Goal: Navigation & Orientation: Find specific page/section

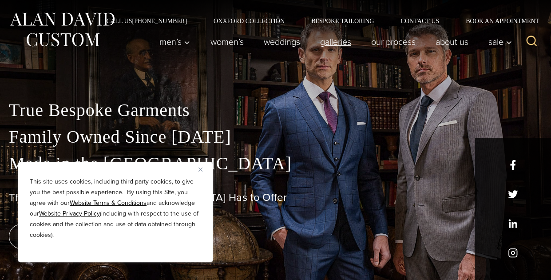
drag, startPoint x: 0, startPoint y: 0, endPoint x: 335, endPoint y: 40, distance: 337.3
click at [335, 40] on link "Galleries" at bounding box center [335, 42] width 51 height 18
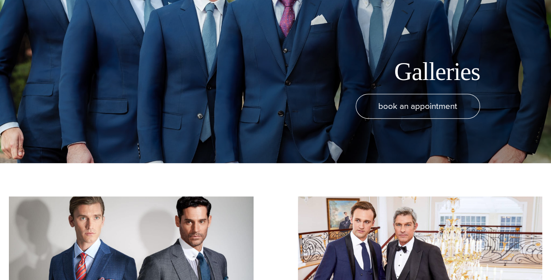
scroll to position [8, 0]
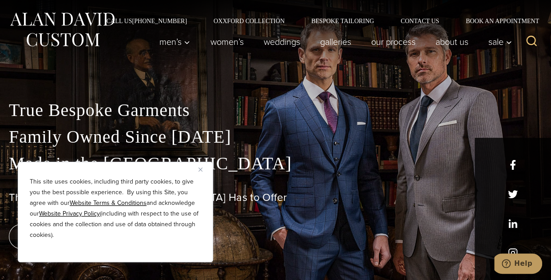
click at [202, 168] on img "Close" at bounding box center [201, 169] width 4 height 4
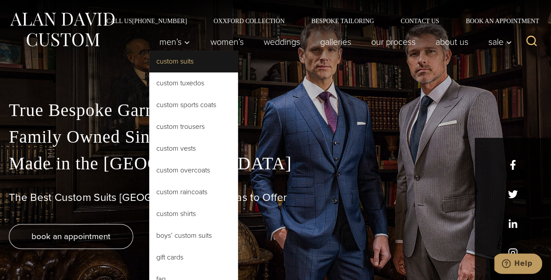
click at [171, 64] on link "Custom Suits" at bounding box center [193, 61] width 89 height 21
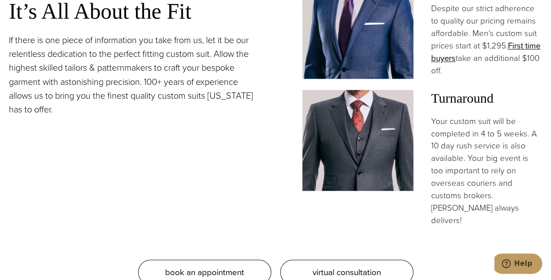
scroll to position [744, 0]
